Goal: Information Seeking & Learning: Compare options

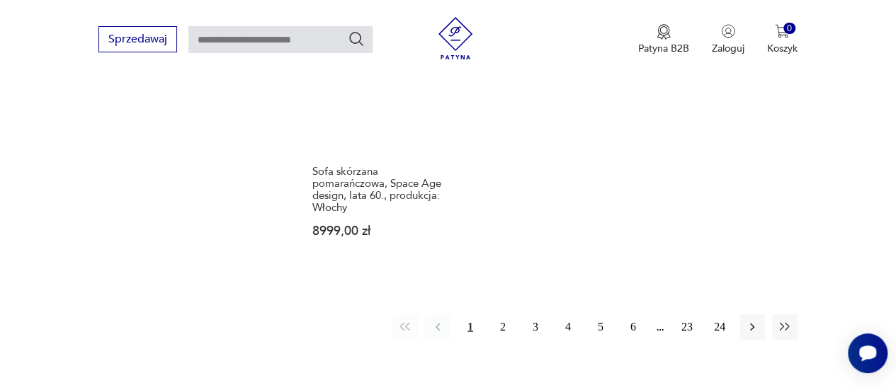
scroll to position [2075, 0]
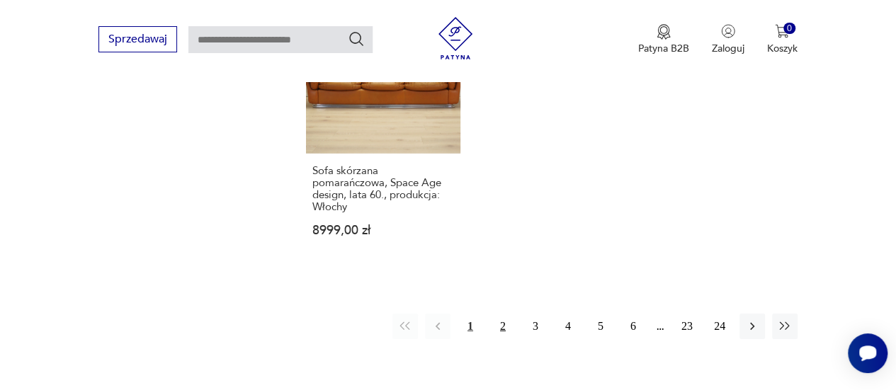
click at [505, 314] on button "2" at bounding box center [502, 326] width 25 height 25
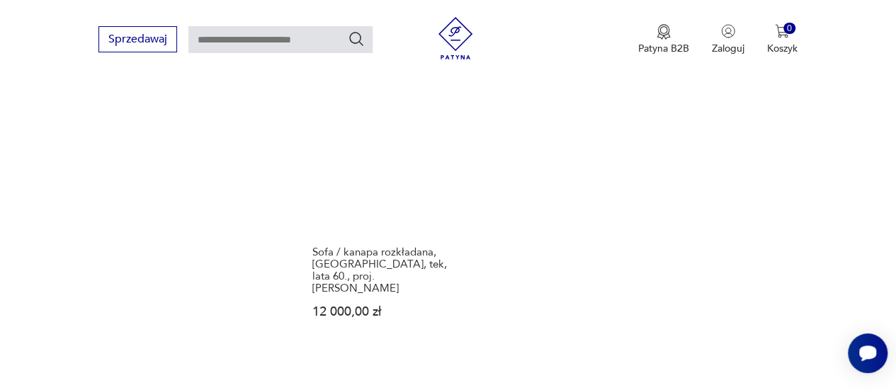
scroll to position [2005, 0]
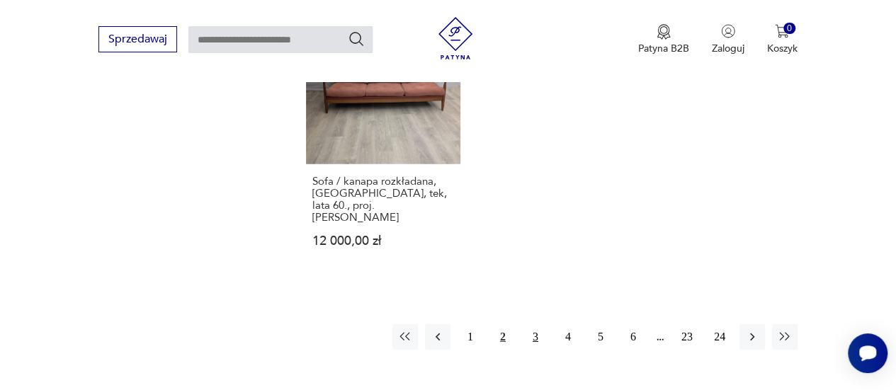
click at [530, 324] on button "3" at bounding box center [535, 336] width 25 height 25
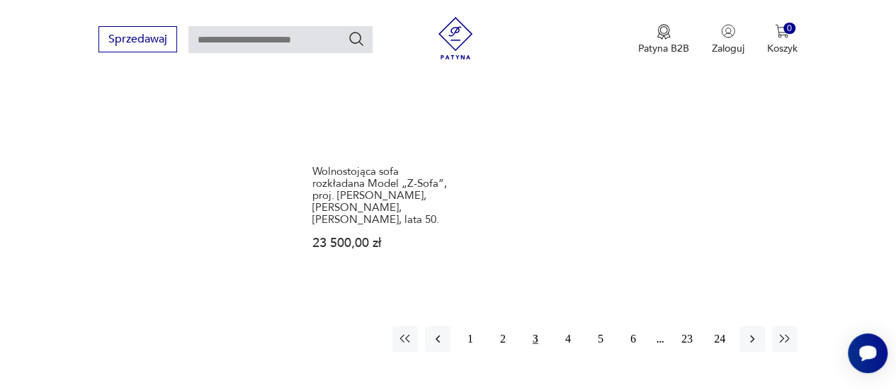
scroll to position [2075, 0]
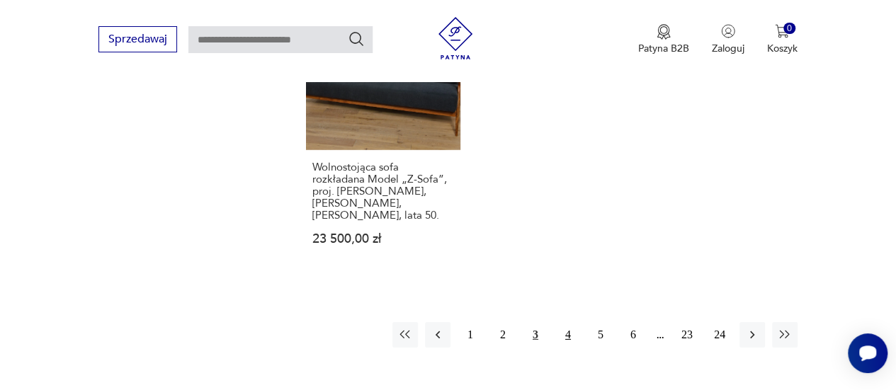
click at [561, 322] on button "4" at bounding box center [567, 334] width 25 height 25
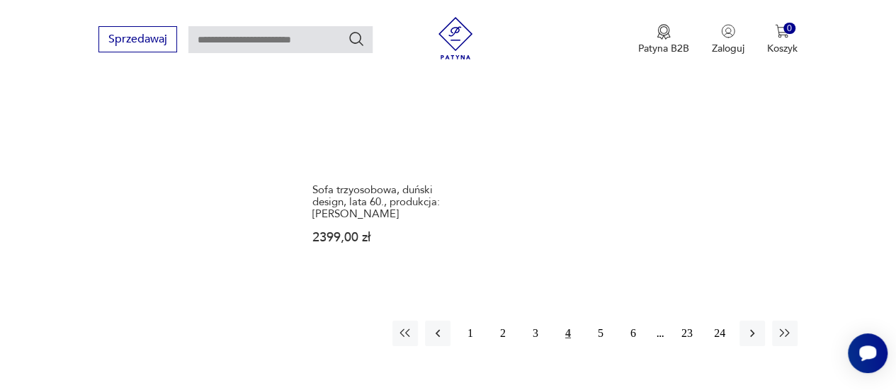
scroll to position [2075, 0]
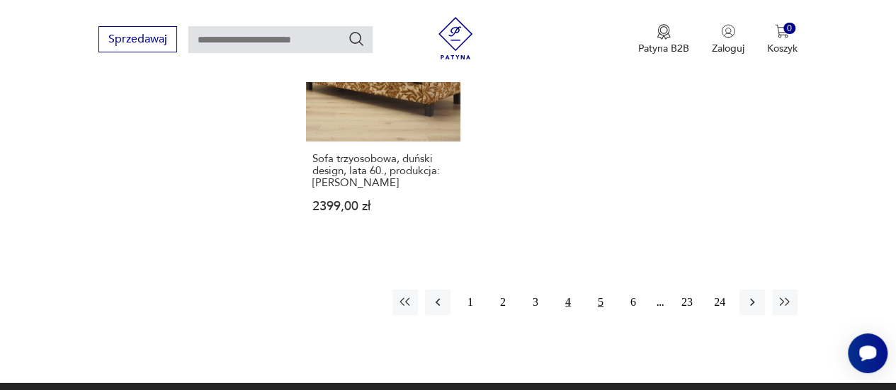
click at [600, 290] on button "5" at bounding box center [600, 302] width 25 height 25
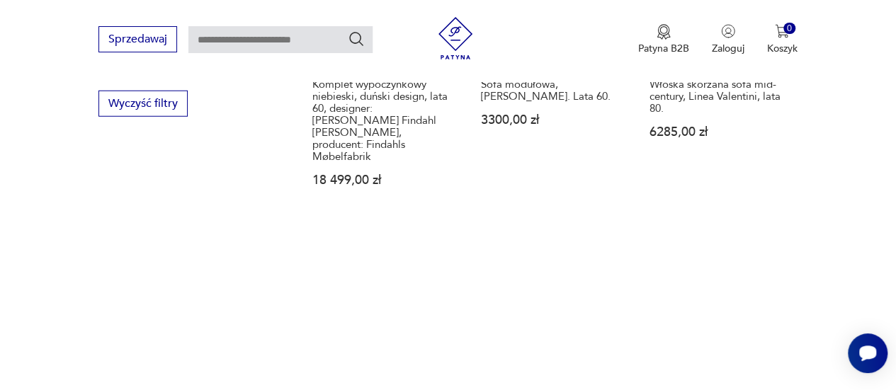
scroll to position [2005, 0]
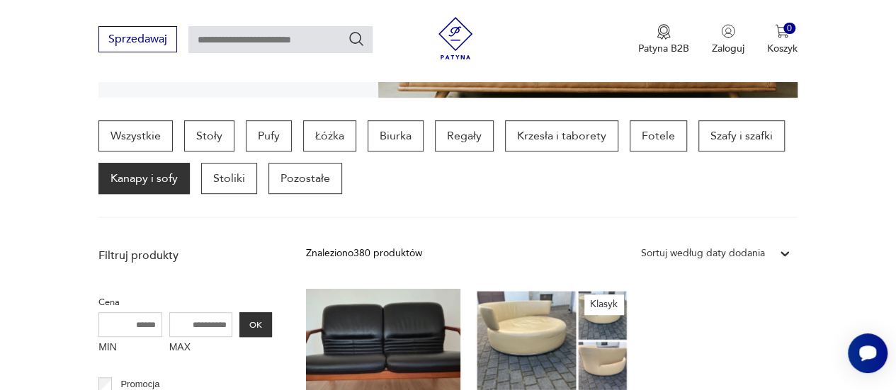
scroll to position [354, 0]
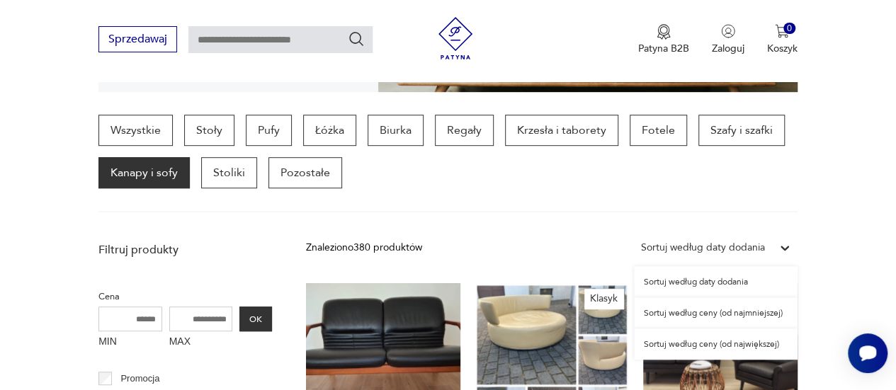
click at [790, 247] on icon at bounding box center [785, 248] width 14 height 14
click at [751, 314] on div "Sortuj według ceny (od najmniejszej)" at bounding box center [716, 312] width 164 height 31
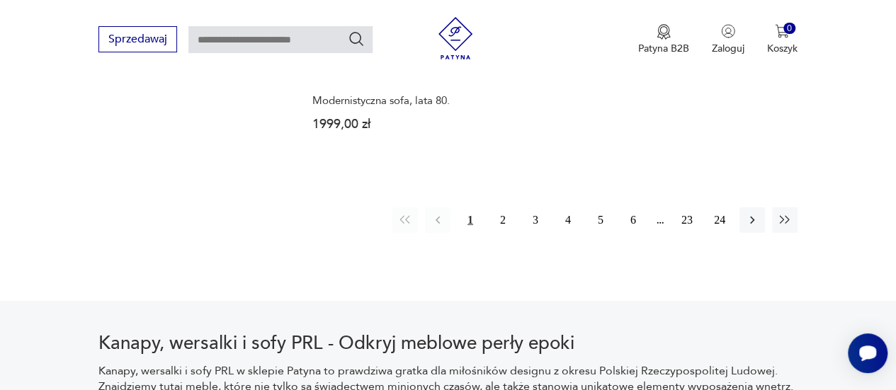
scroll to position [2075, 0]
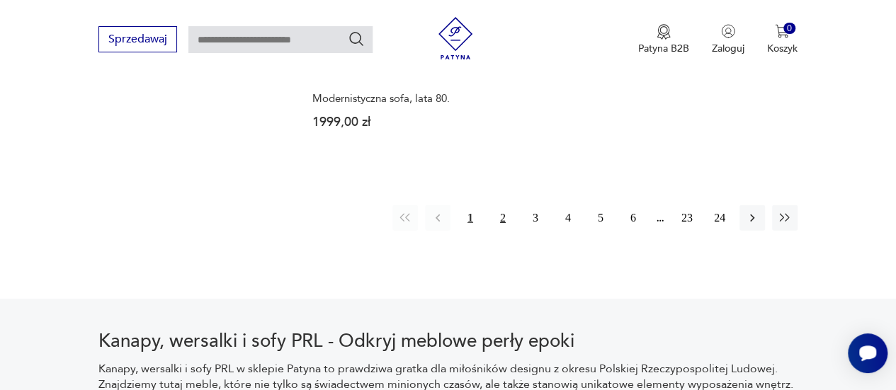
click at [503, 205] on button "2" at bounding box center [502, 217] width 25 height 25
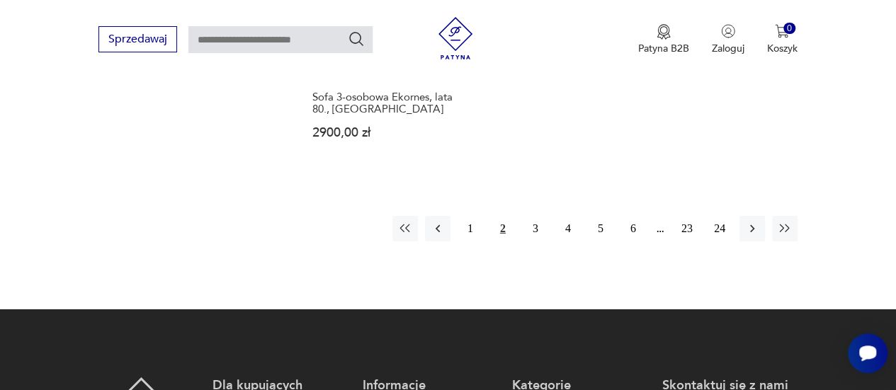
scroll to position [2146, 0]
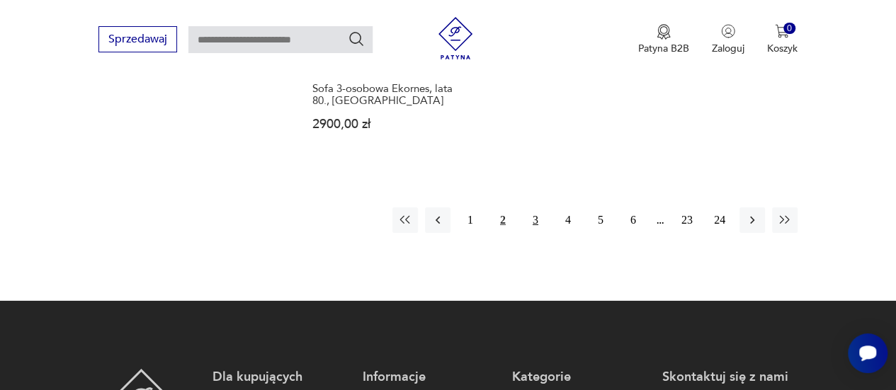
click at [539, 221] on button "3" at bounding box center [535, 220] width 25 height 25
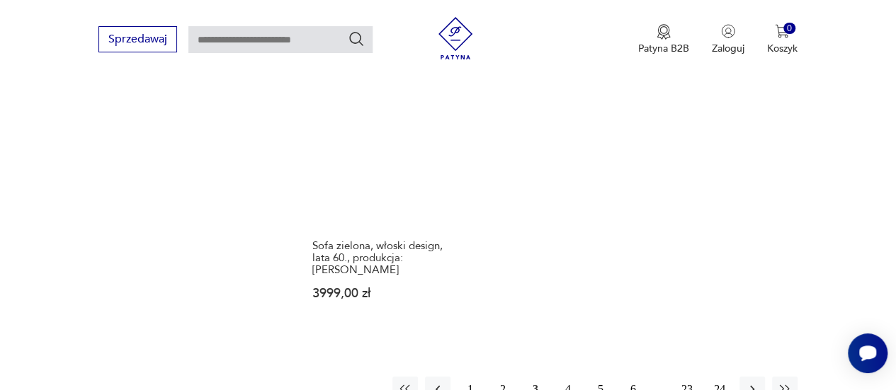
scroll to position [2075, 0]
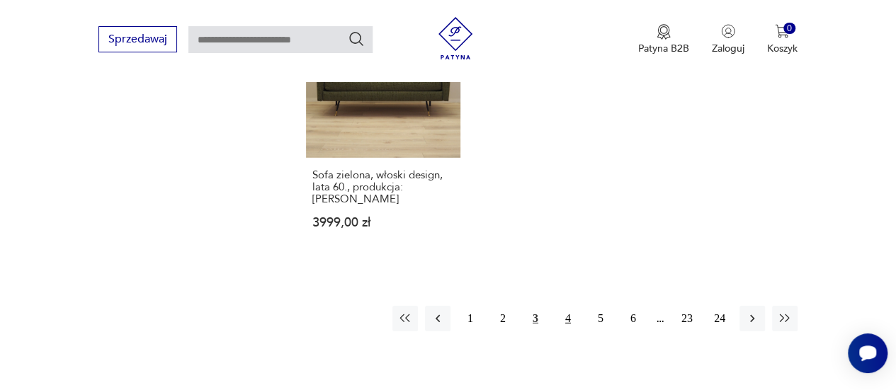
click at [568, 306] on button "4" at bounding box center [567, 318] width 25 height 25
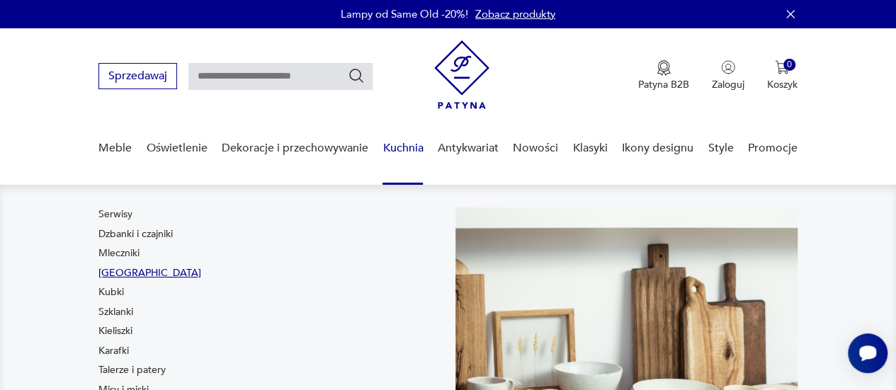
click at [127, 272] on link "[GEOGRAPHIC_DATA]" at bounding box center [149, 273] width 103 height 14
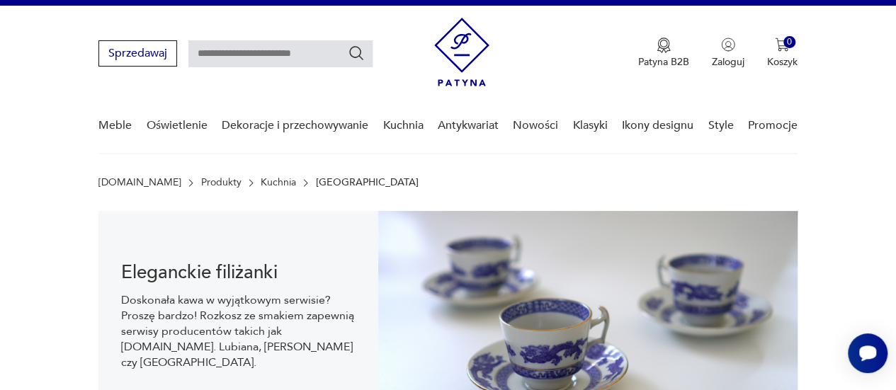
scroll to position [21, 0]
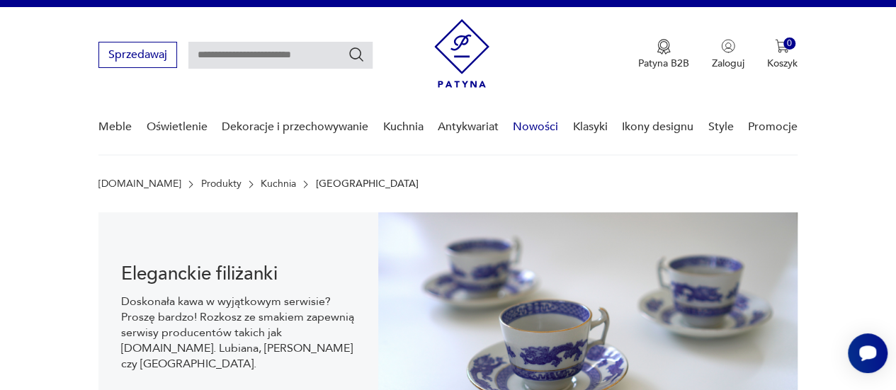
click at [531, 130] on link "Nowości" at bounding box center [535, 127] width 45 height 55
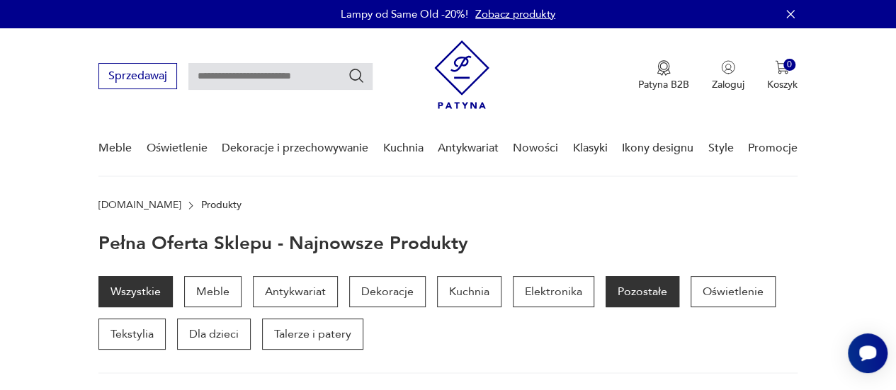
click at [640, 295] on p "Pozostałe" at bounding box center [643, 291] width 74 height 31
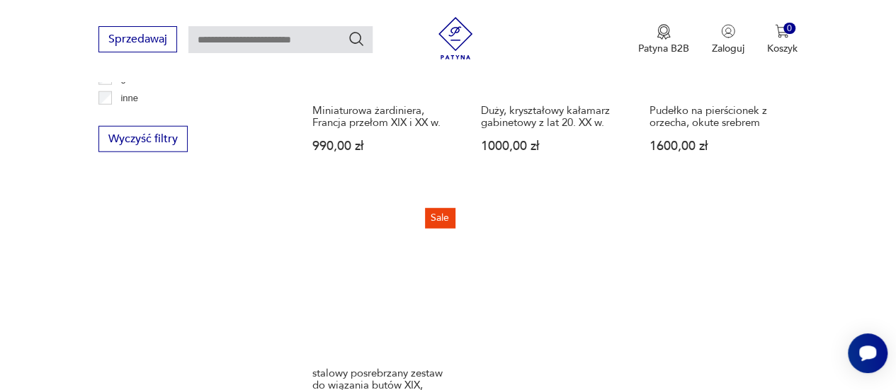
scroll to position [1911, 0]
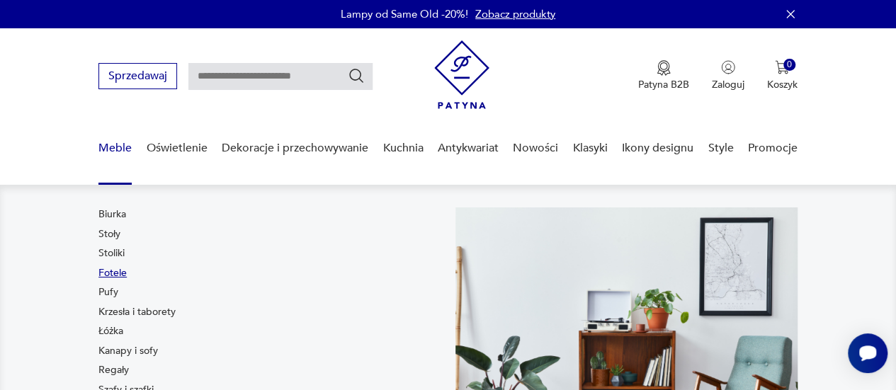
click at [118, 275] on link "Fotele" at bounding box center [112, 273] width 28 height 14
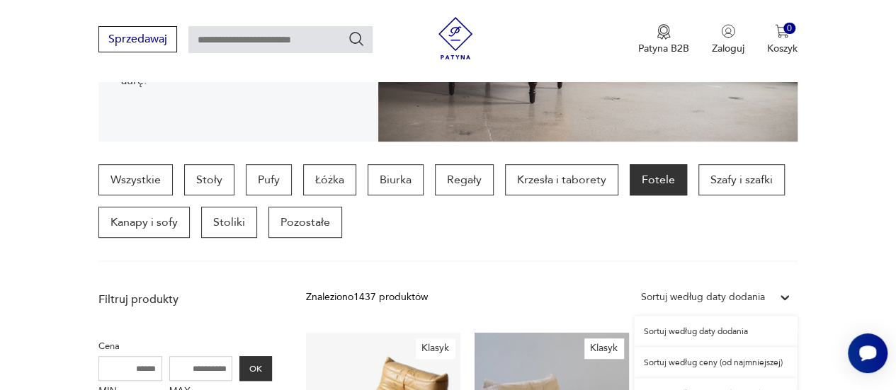
scroll to position [330, 0]
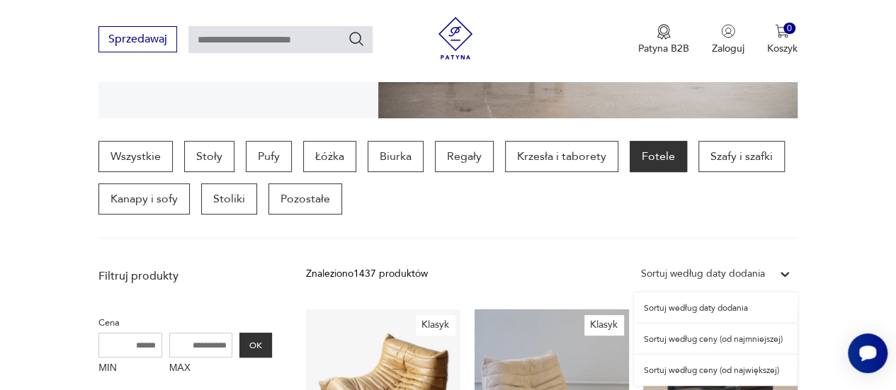
click at [778, 287] on div "option Sortuj według daty dodania focused, 1 of 3. 3 results available. Use Up …" at bounding box center [716, 273] width 164 height 25
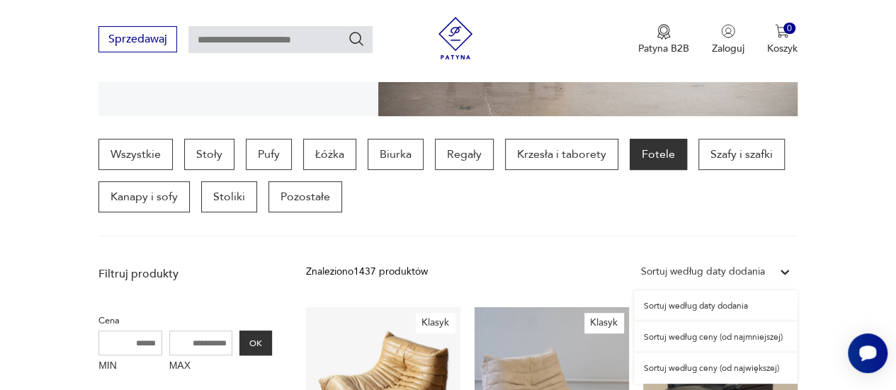
click at [705, 335] on div "Sortuj według ceny (od najmniejszej)" at bounding box center [716, 337] width 164 height 31
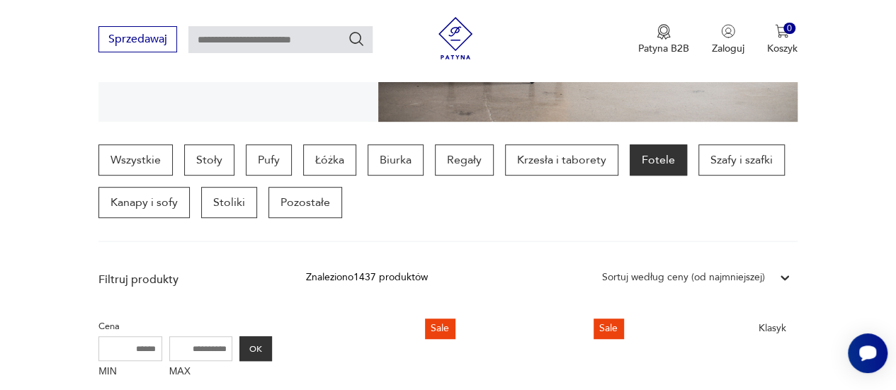
scroll to position [375, 0]
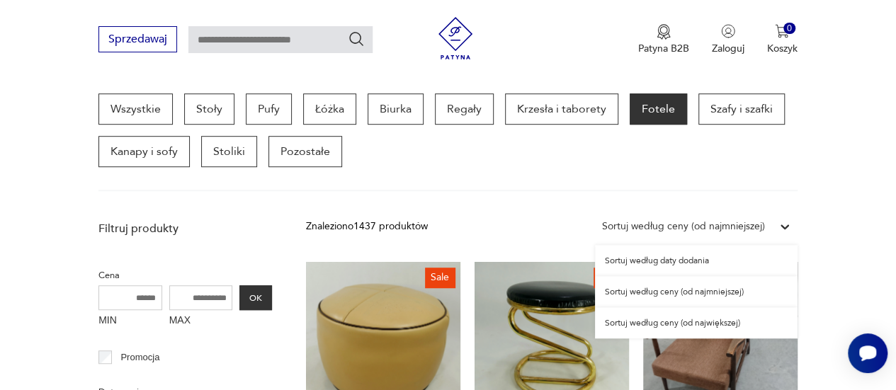
click at [776, 222] on div at bounding box center [784, 226] width 25 height 25
click at [676, 319] on div "Sortuj według ceny (od największej)" at bounding box center [696, 322] width 203 height 31
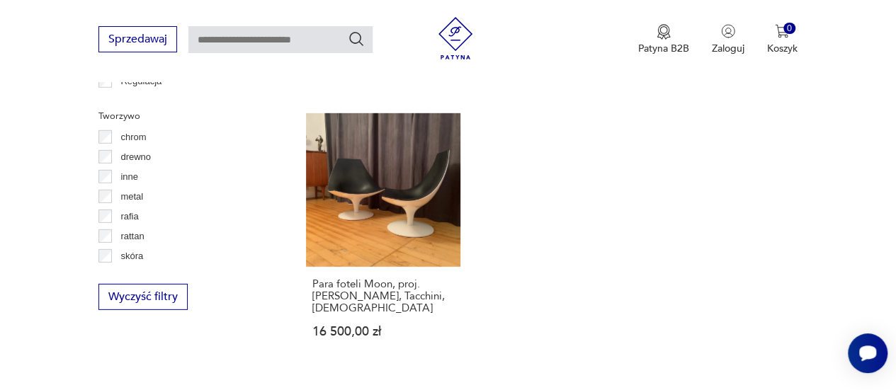
scroll to position [2146, 0]
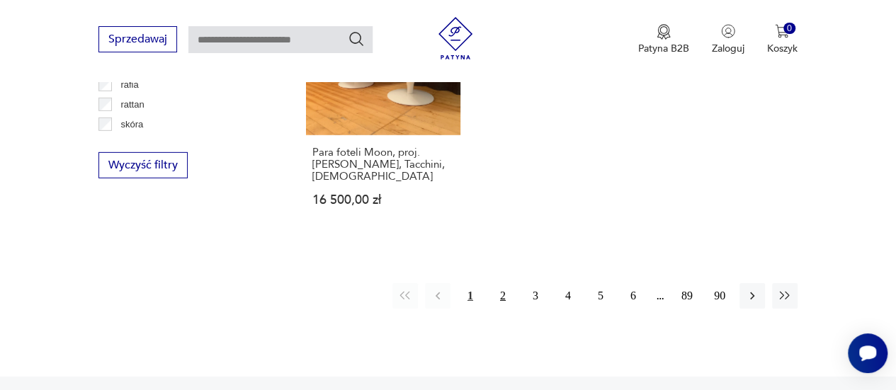
click at [502, 283] on button "2" at bounding box center [502, 295] width 25 height 25
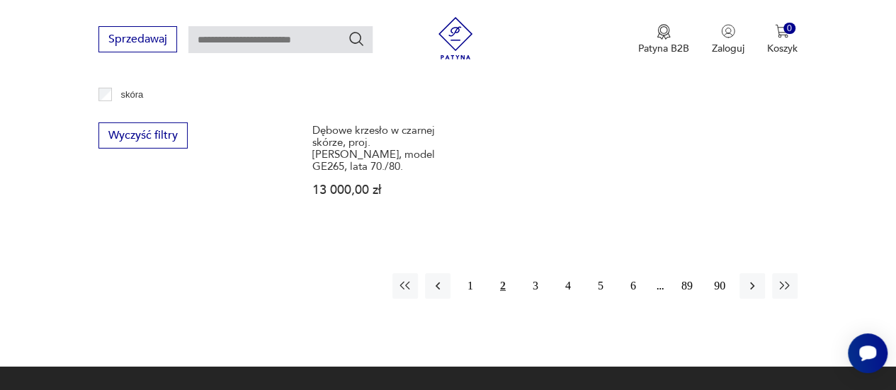
scroll to position [2217, 0]
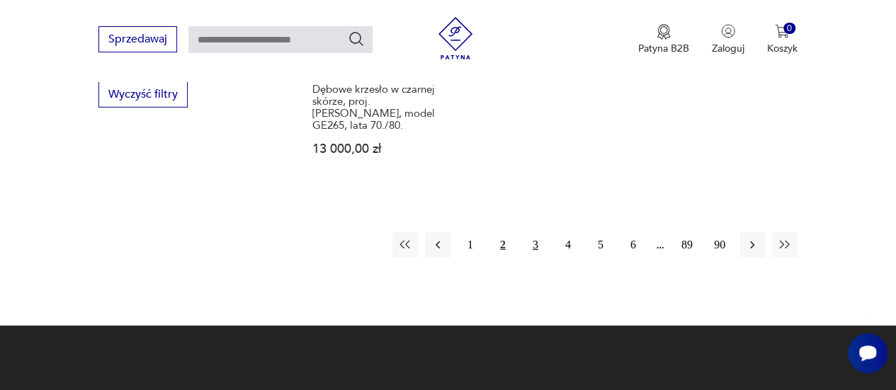
click at [535, 232] on button "3" at bounding box center [535, 244] width 25 height 25
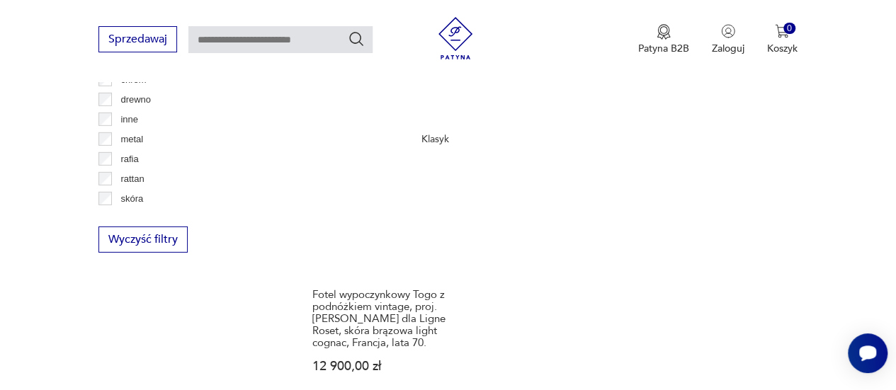
scroll to position [2146, 0]
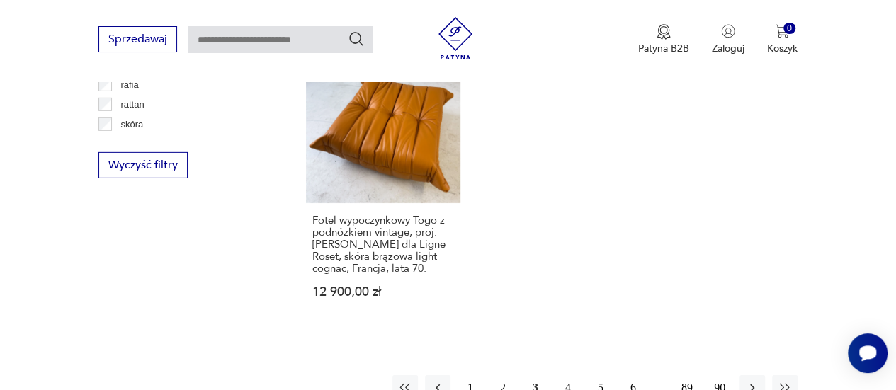
click at [565, 375] on button "4" at bounding box center [567, 387] width 25 height 25
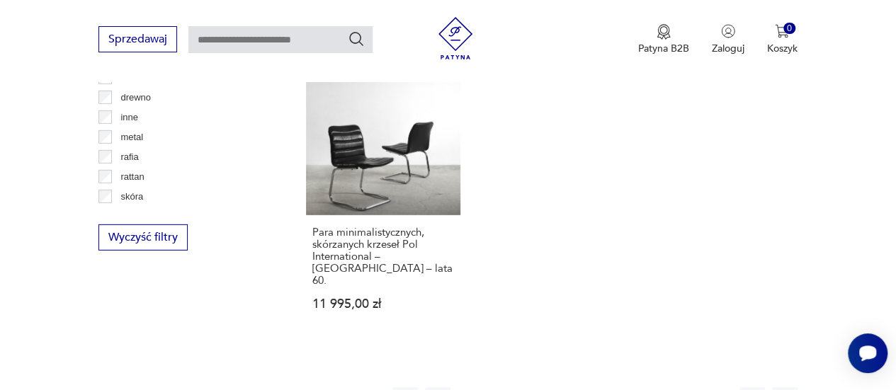
scroll to position [2075, 0]
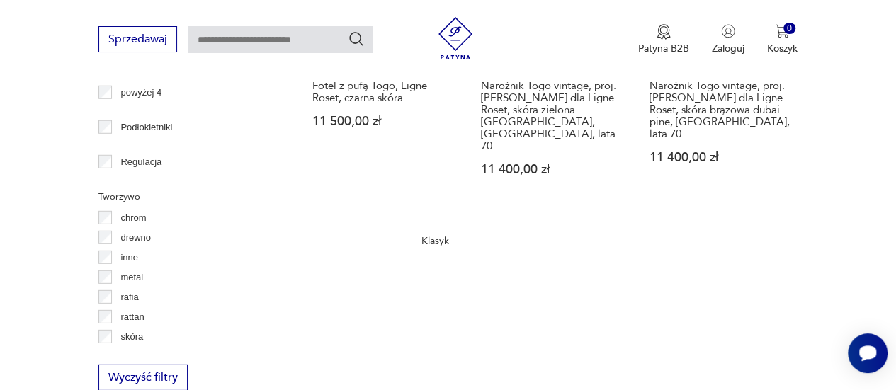
scroll to position [2075, 0]
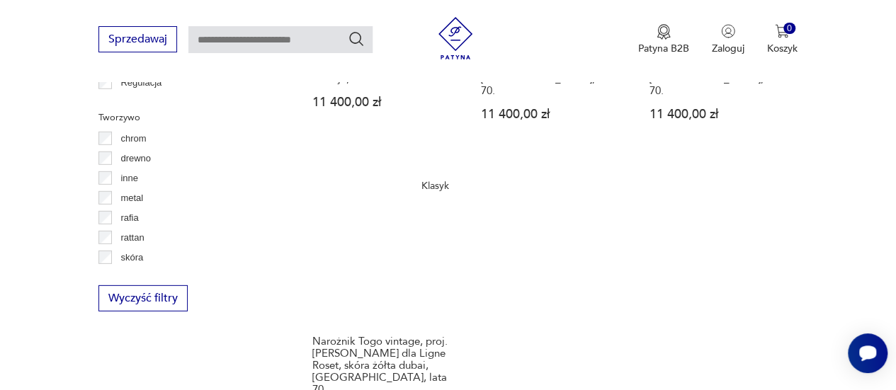
scroll to position [2075, 0]
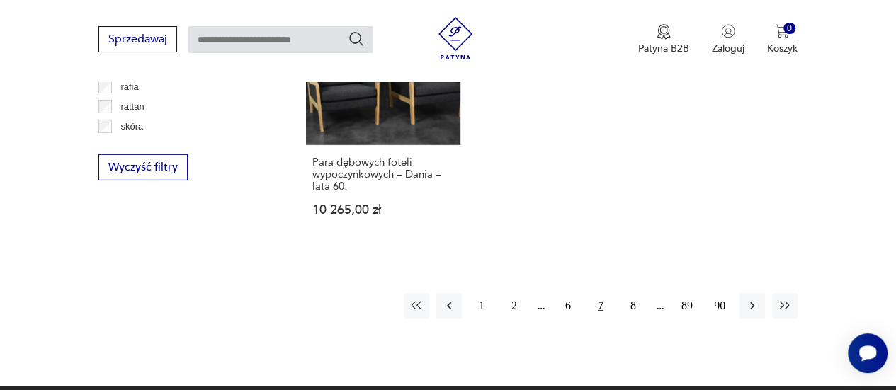
scroll to position [2146, 0]
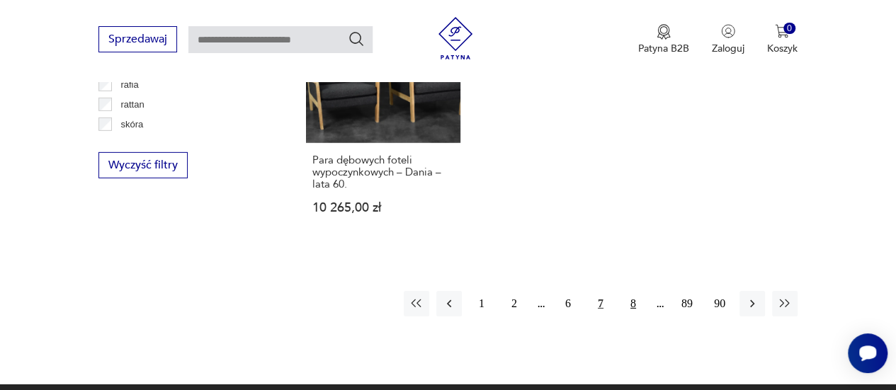
click at [629, 291] on button "8" at bounding box center [632, 303] width 25 height 25
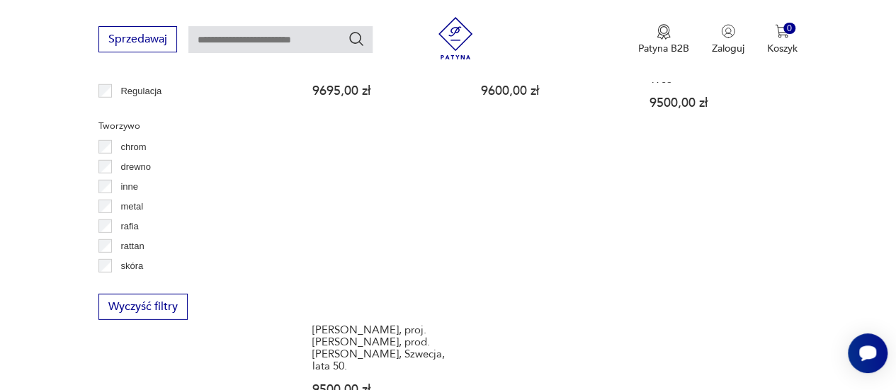
scroll to position [2146, 0]
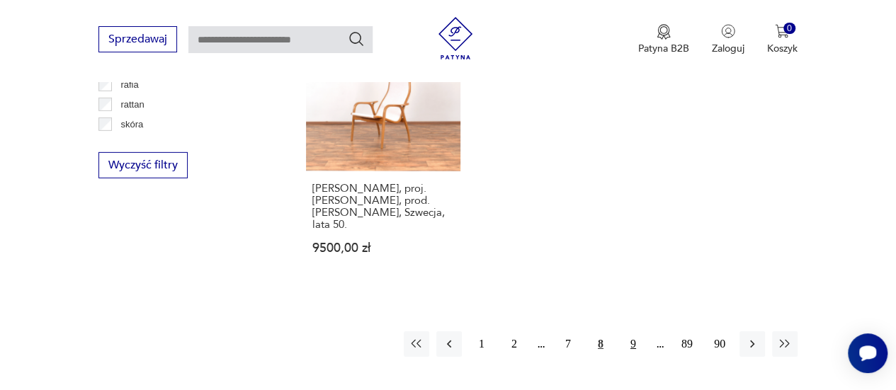
click at [637, 331] on button "9" at bounding box center [632, 343] width 25 height 25
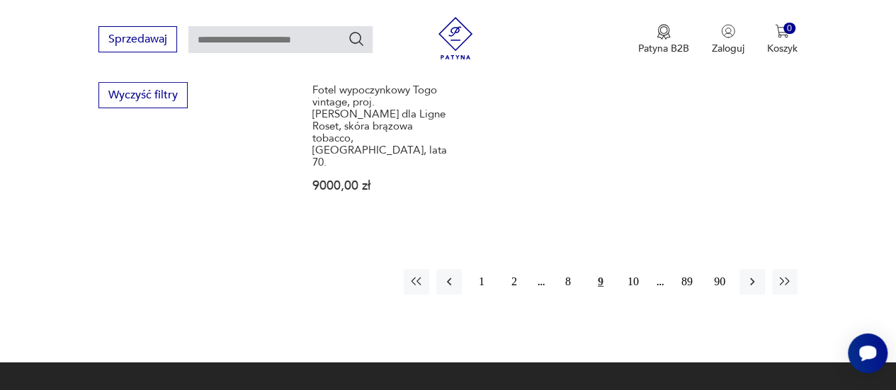
scroll to position [2288, 0]
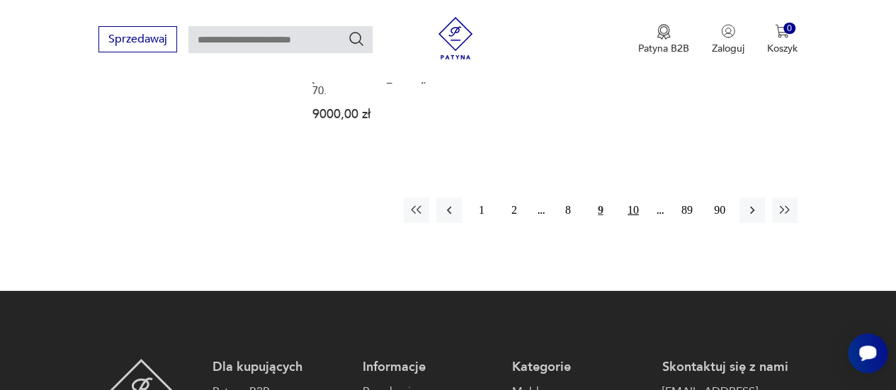
click at [633, 198] on button "10" at bounding box center [632, 210] width 25 height 25
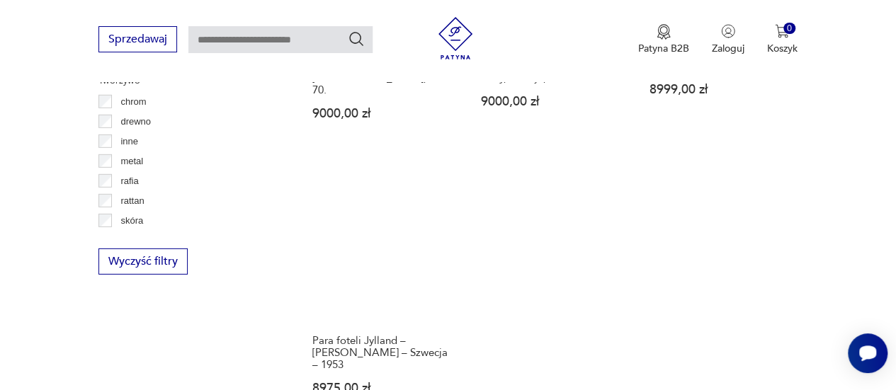
scroll to position [2075, 0]
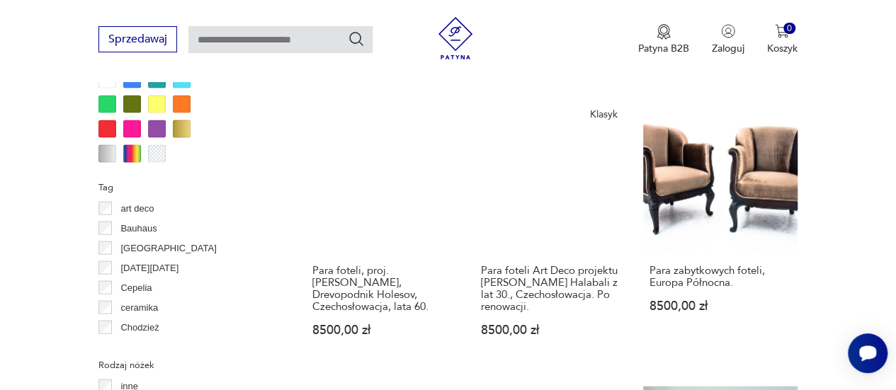
scroll to position [1296, 0]
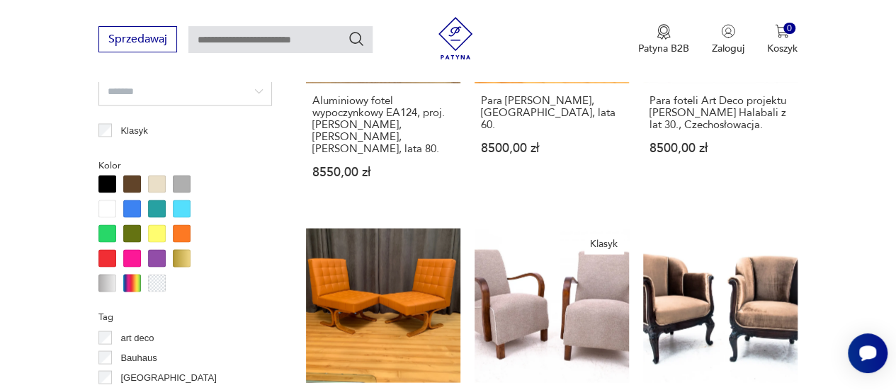
click at [279, 45] on input "text" at bounding box center [280, 39] width 184 height 27
type input "****"
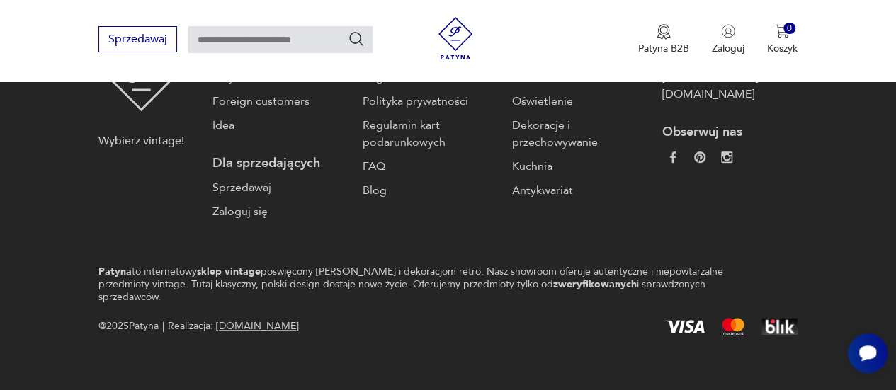
type input "****"
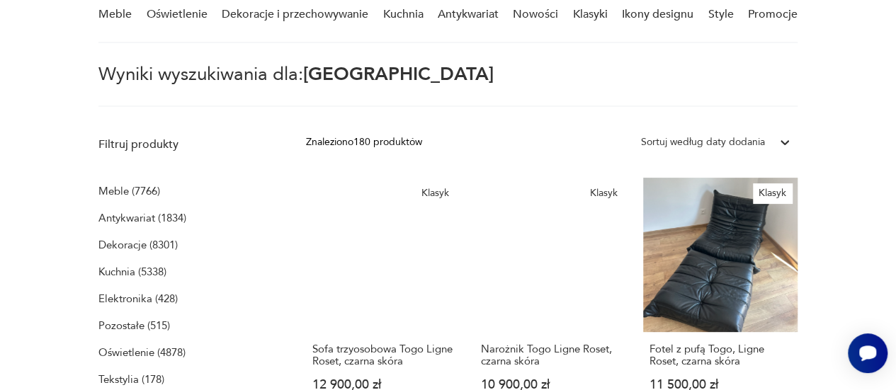
scroll to position [112, 0]
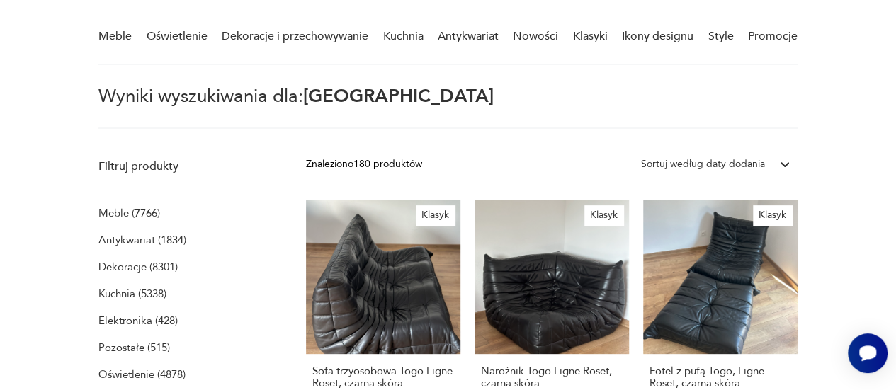
click at [775, 161] on div at bounding box center [784, 164] width 25 height 25
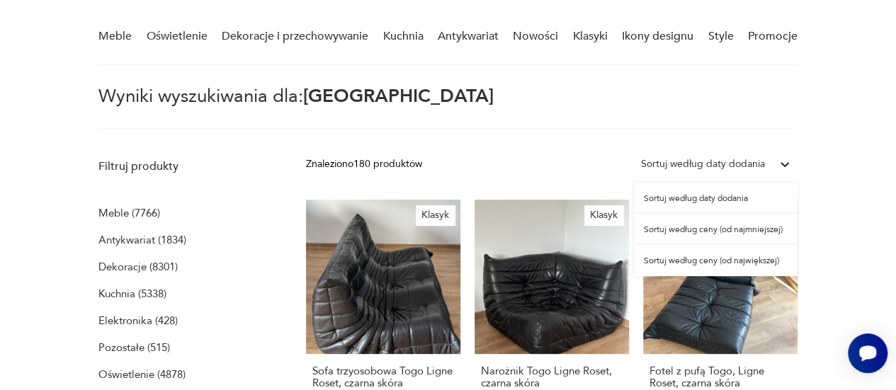
click at [718, 234] on div "Sortuj według ceny (od najmniejszej)" at bounding box center [716, 229] width 164 height 31
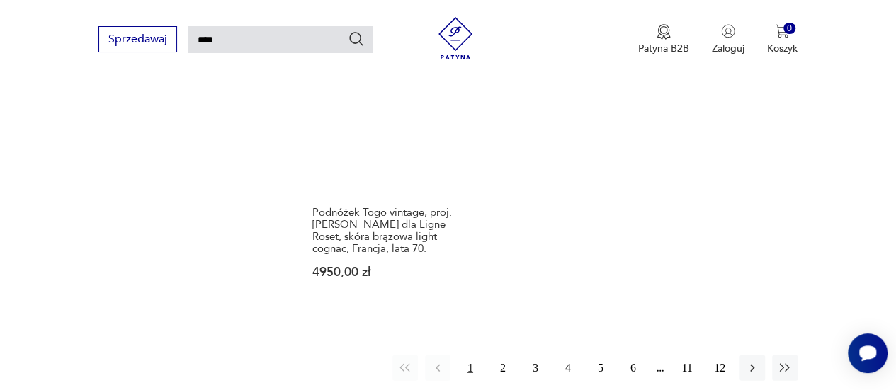
scroll to position [1893, 0]
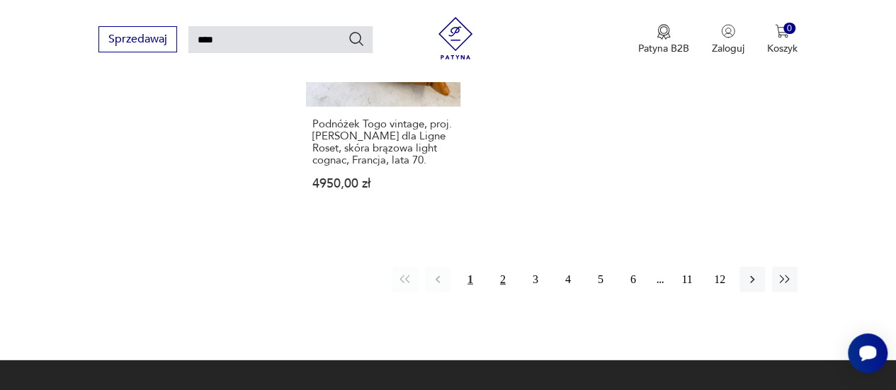
click at [501, 267] on button "2" at bounding box center [502, 279] width 25 height 25
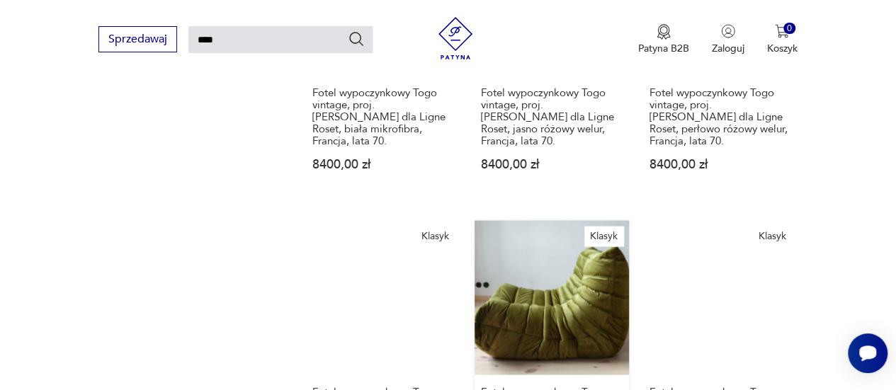
scroll to position [1397, 0]
